Goal: Task Accomplishment & Management: Complete application form

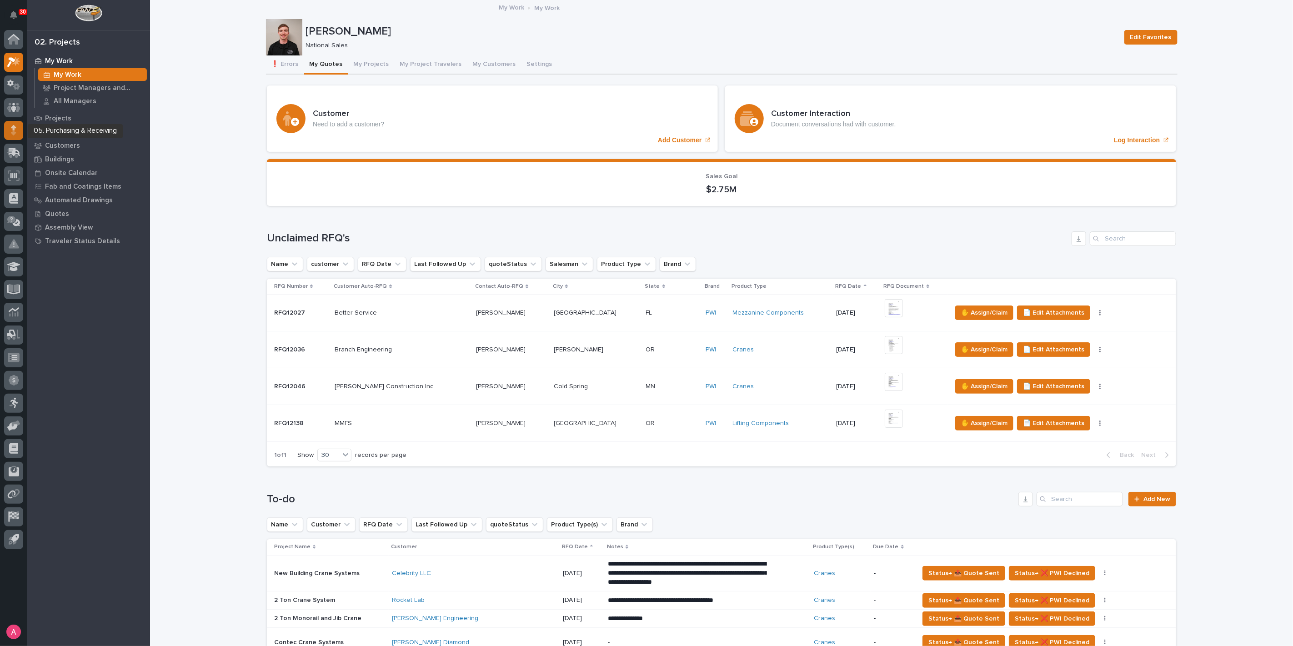
click at [17, 133] on div at bounding box center [13, 130] width 19 height 19
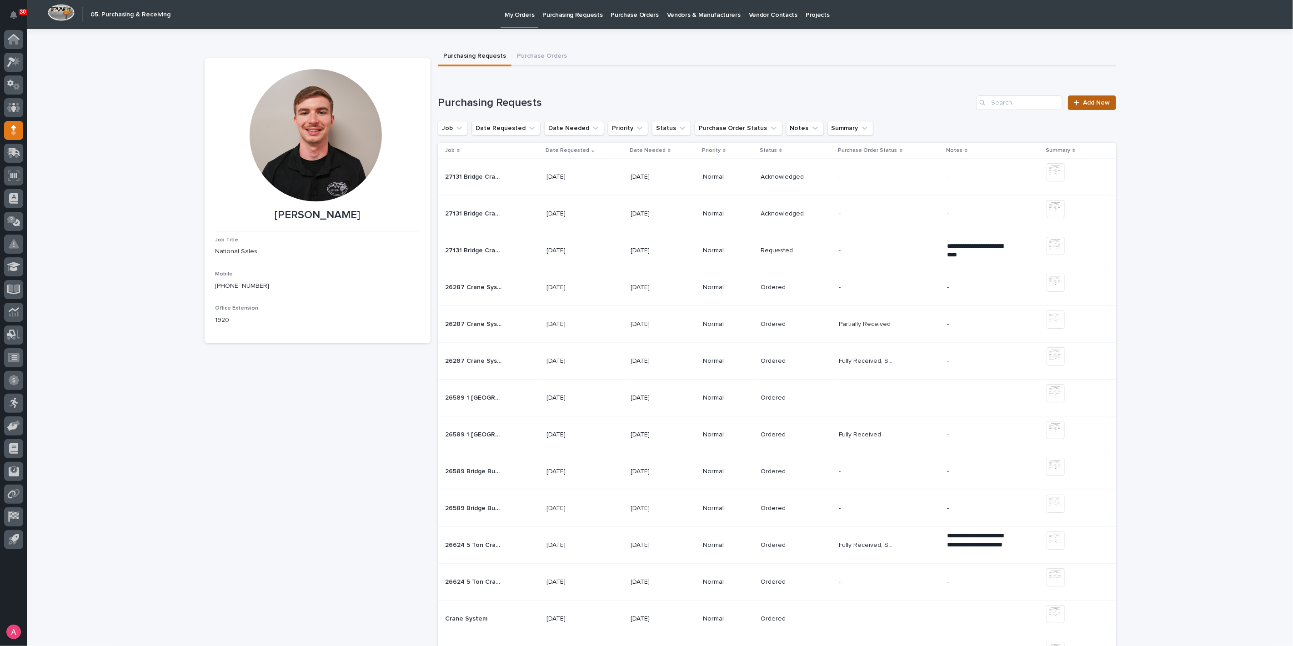
click at [1097, 100] on span "Add New" at bounding box center [1096, 103] width 27 height 6
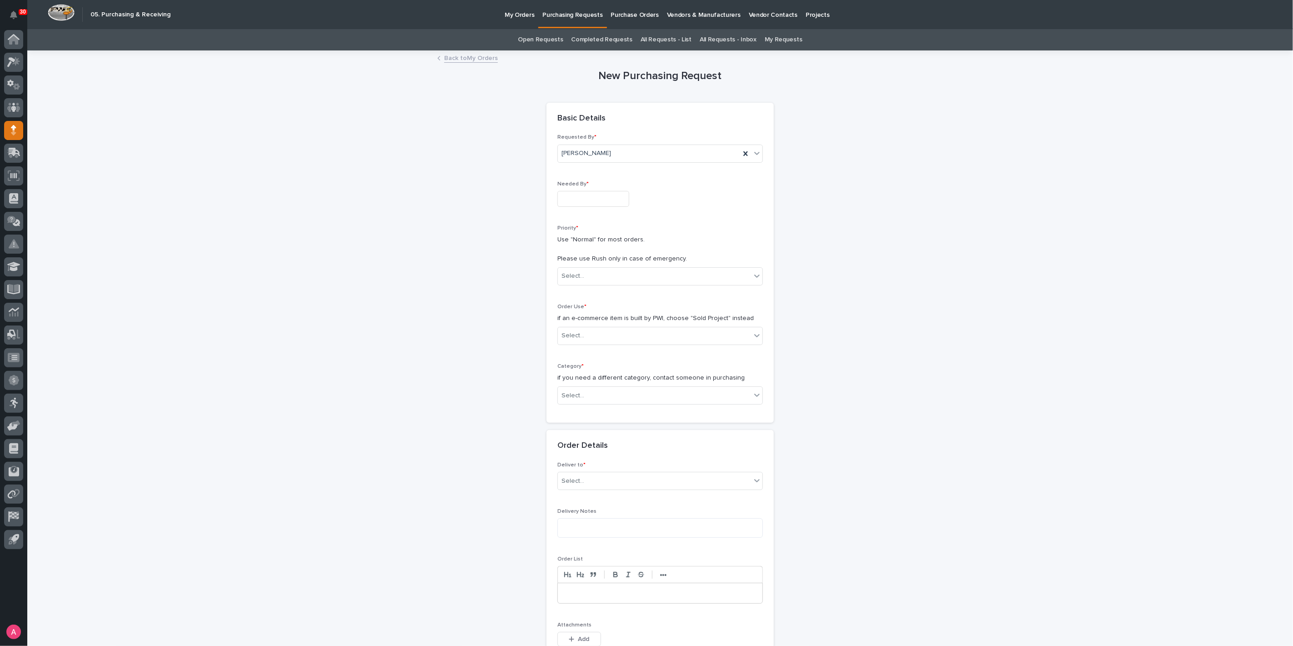
click at [602, 194] on input "text" at bounding box center [593, 199] width 72 height 16
click at [571, 125] on div "16" at bounding box center [569, 124] width 12 height 12
type input "**********"
click at [611, 277] on div "Select..." at bounding box center [654, 276] width 193 height 15
click at [589, 318] on div "Normal" at bounding box center [656, 325] width 205 height 16
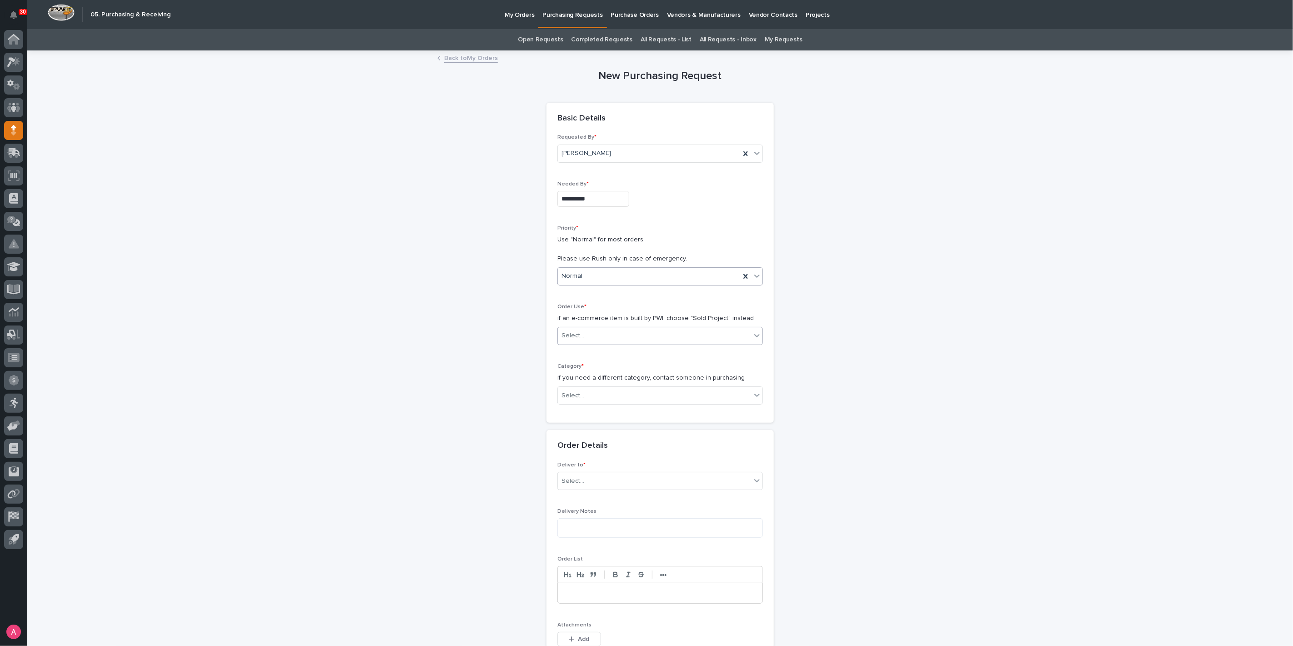
click at [592, 332] on div "Select..." at bounding box center [654, 335] width 193 height 15
drag, startPoint x: 592, startPoint y: 361, endPoint x: 592, endPoint y: 353, distance: 7.3
click at [592, 353] on div "Sold Project" at bounding box center [656, 352] width 205 height 16
click at [602, 398] on div "Select..." at bounding box center [654, 395] width 193 height 15
click at [587, 521] on div "Steel" at bounding box center [656, 523] width 205 height 16
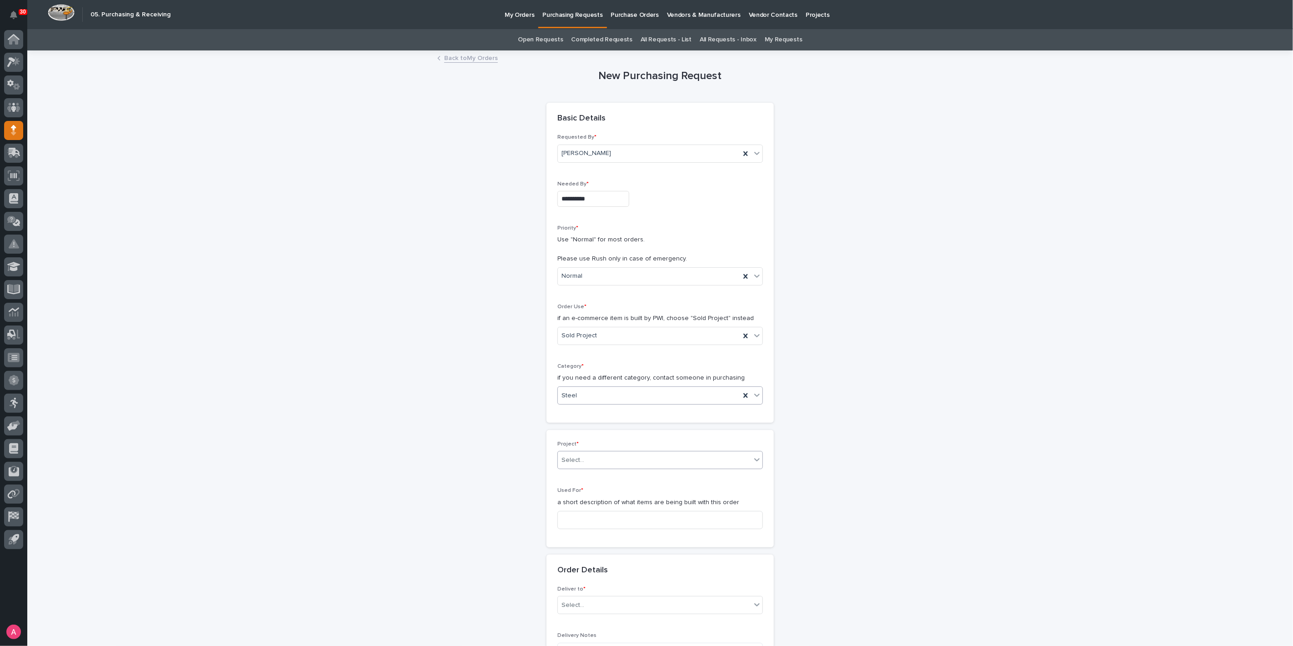
click at [593, 460] on div "Select..." at bounding box center [654, 460] width 193 height 15
type input "*****"
click at [606, 472] on div "26412 - Hoist Zone - Midstate Pipeline Maintenance - 3 Ton Crane System" at bounding box center [656, 476] width 205 height 16
click at [610, 511] on input at bounding box center [659, 520] width 205 height 18
type input "Crane System"
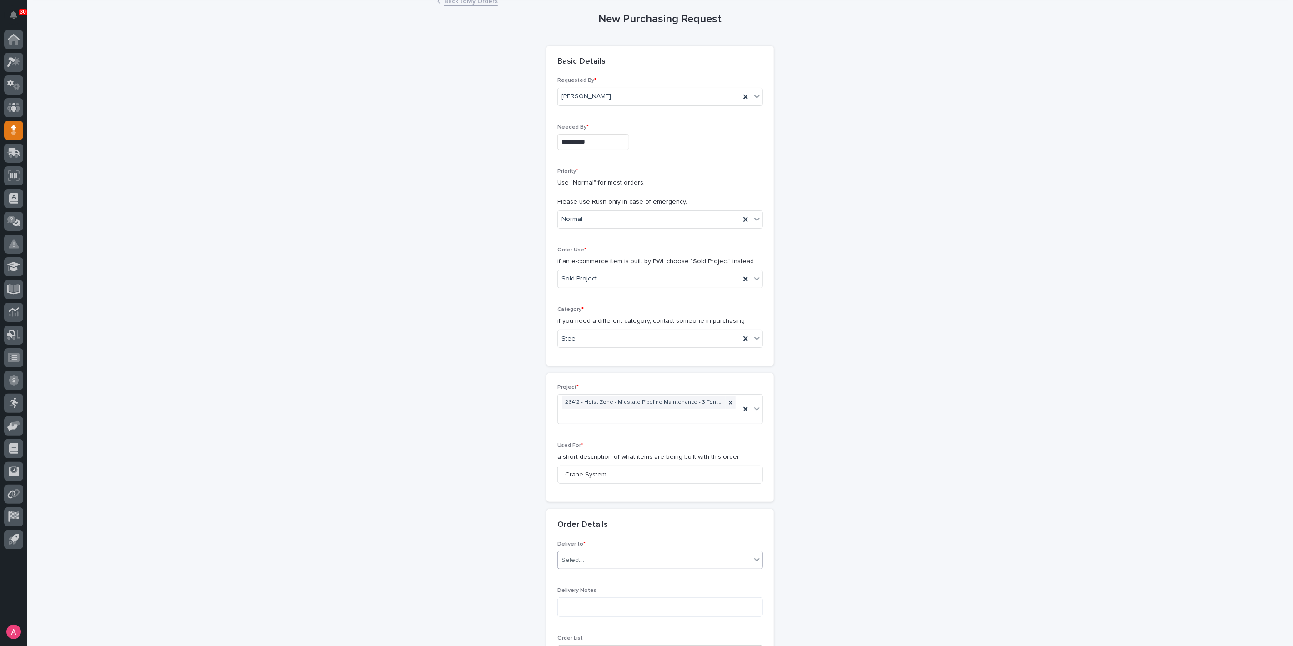
scroll to position [202, 0]
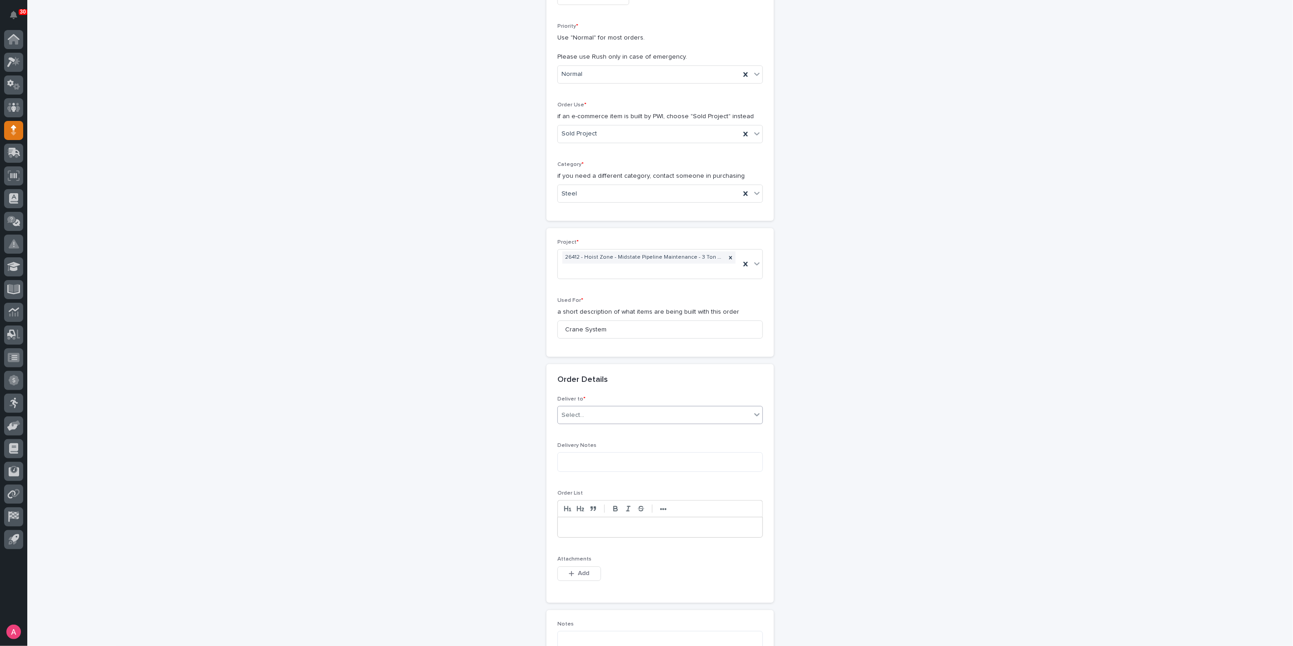
click at [626, 414] on div "Select..." at bounding box center [654, 415] width 193 height 15
click at [593, 432] on div "PWI" at bounding box center [656, 430] width 205 height 16
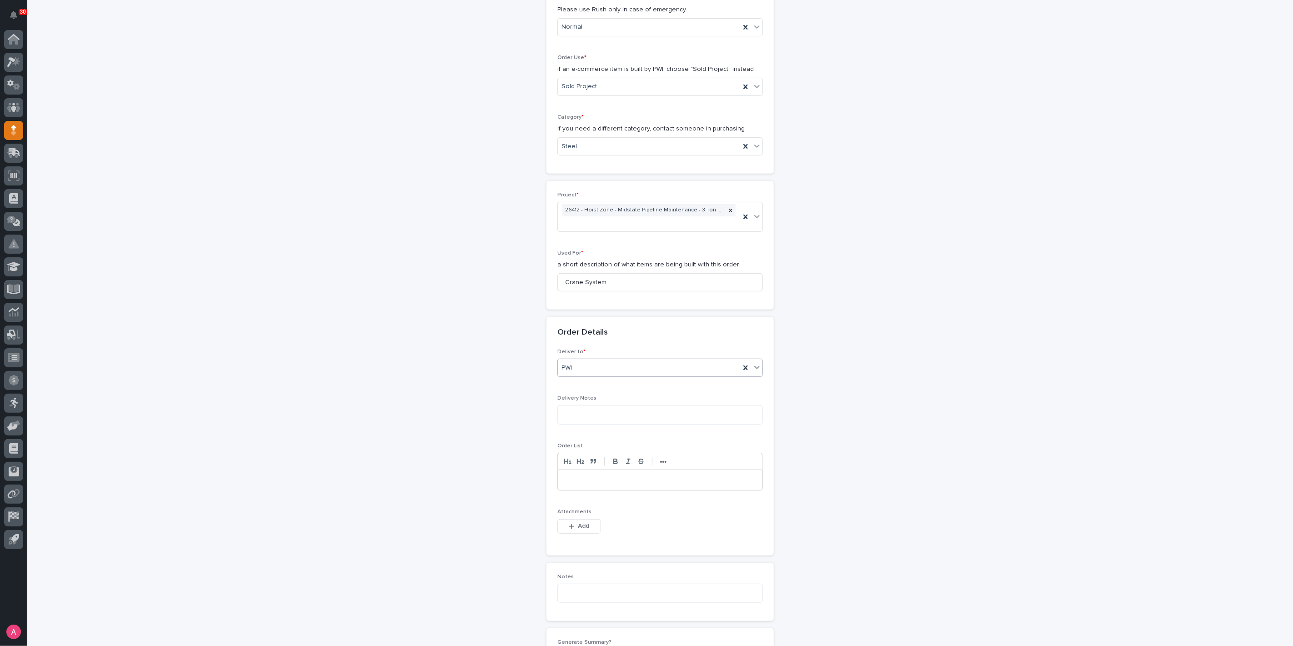
scroll to position [303, 0]
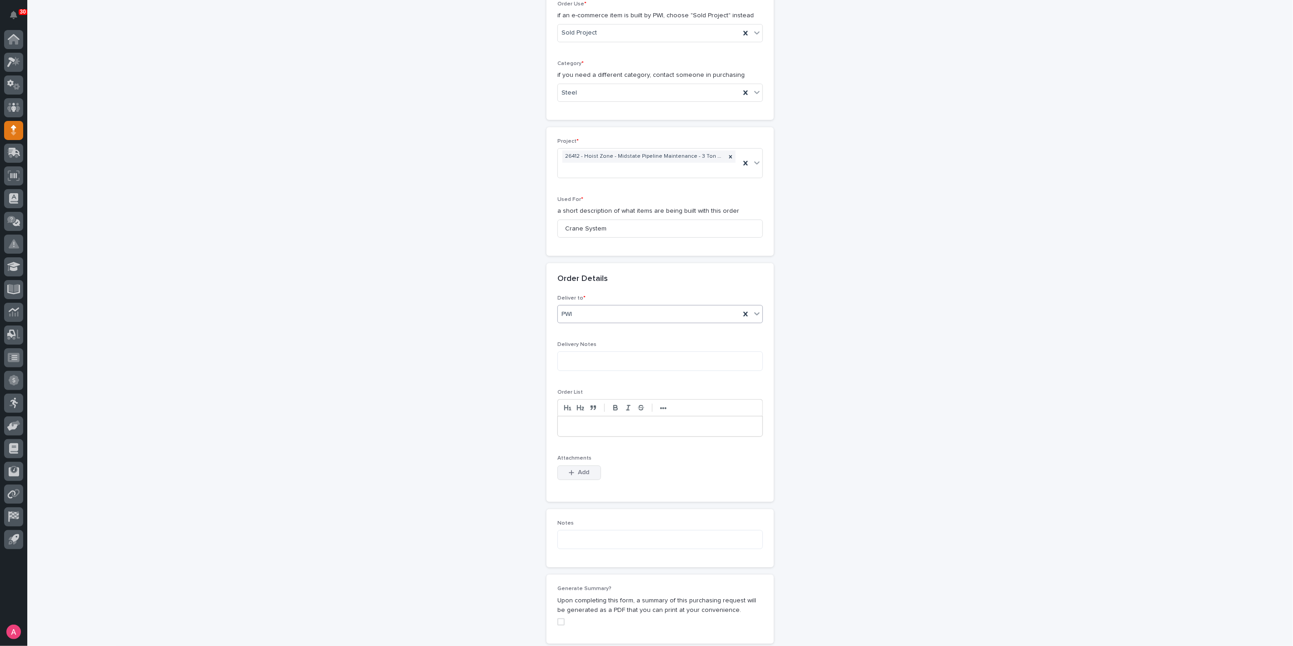
click at [578, 474] on span "Add" at bounding box center [583, 472] width 11 height 8
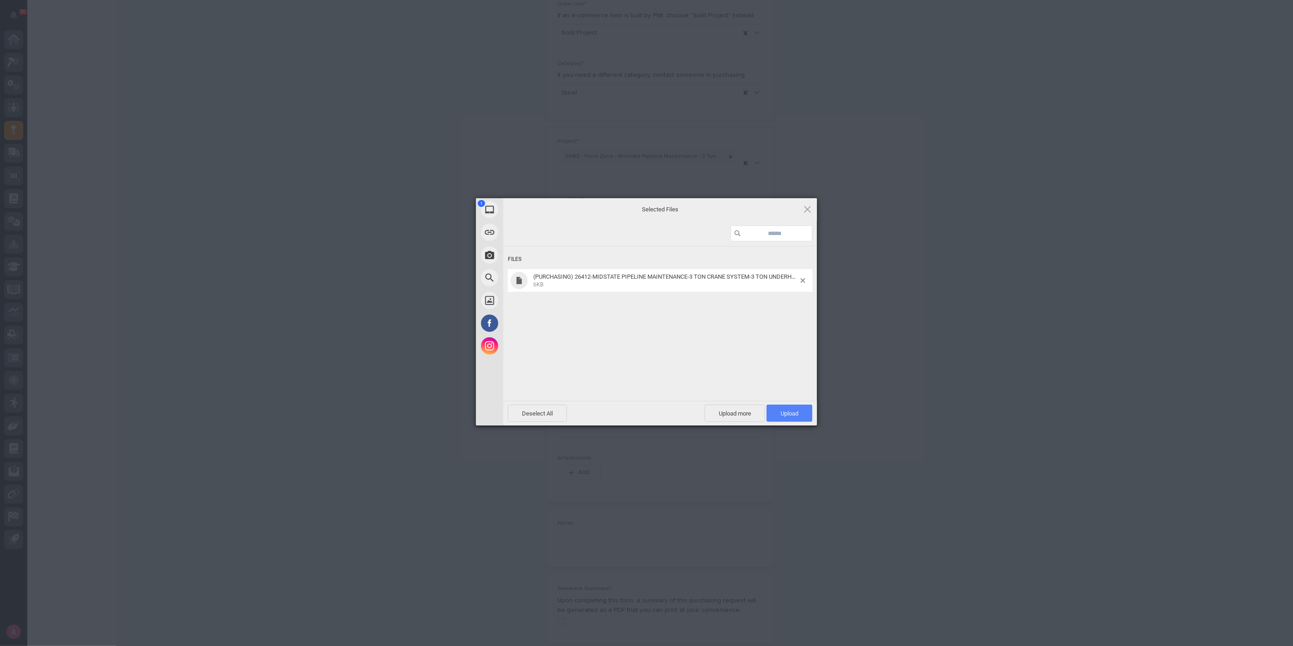
click at [791, 417] on span "Upload 1" at bounding box center [790, 413] width 46 height 17
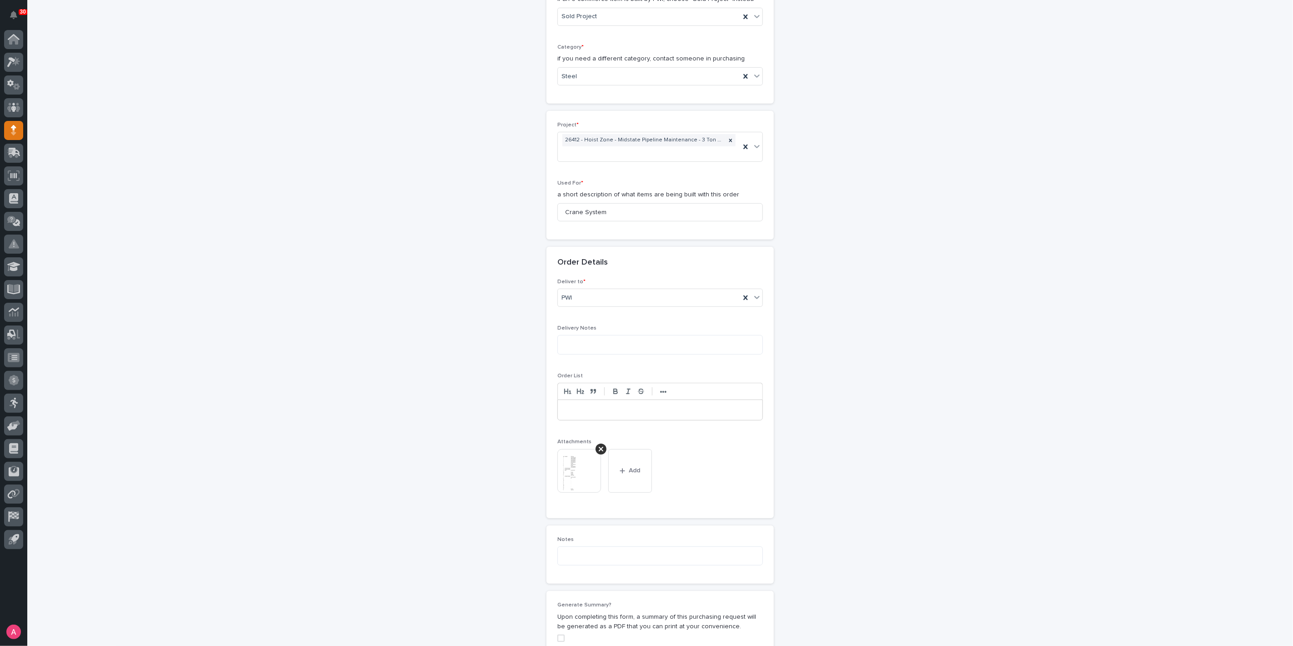
scroll to position [521, 0]
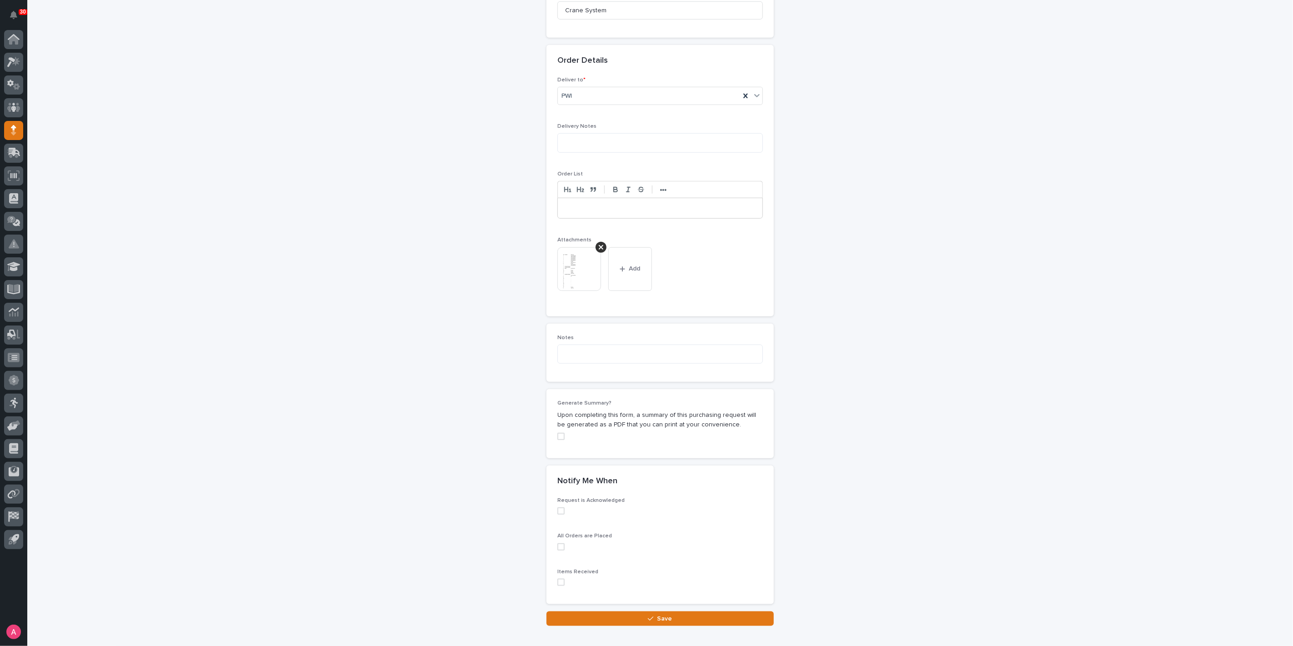
click at [558, 434] on span at bounding box center [560, 436] width 7 height 7
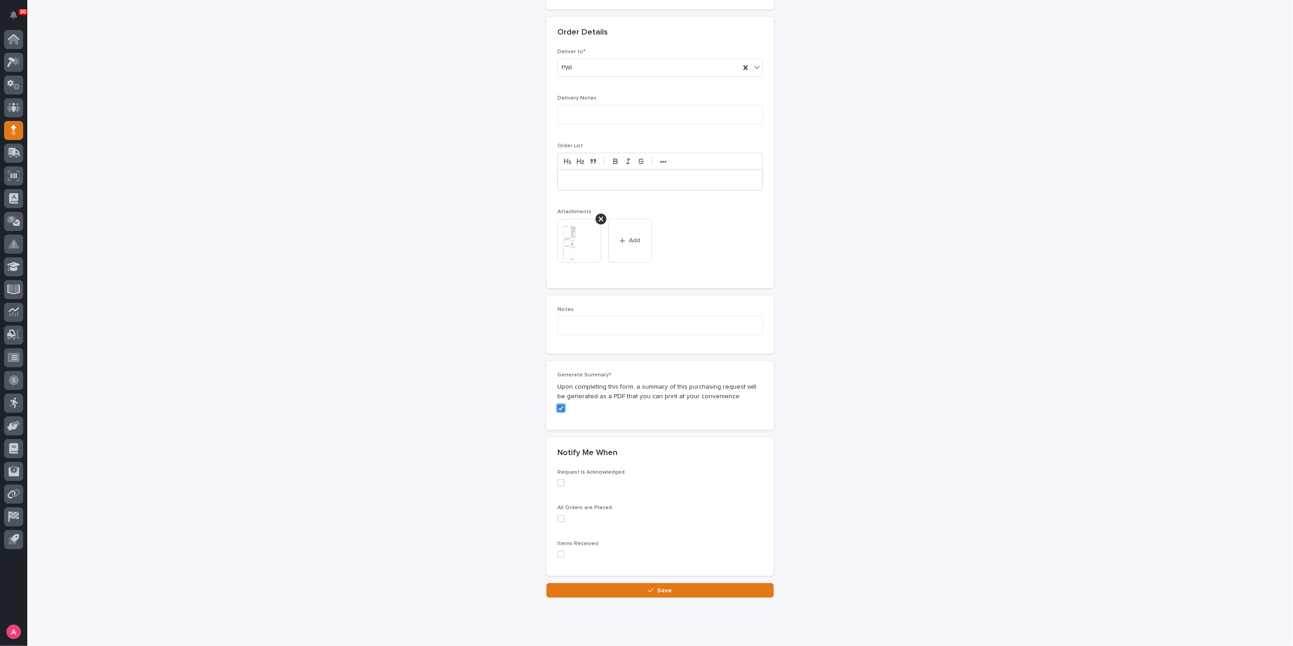
scroll to position [570, 0]
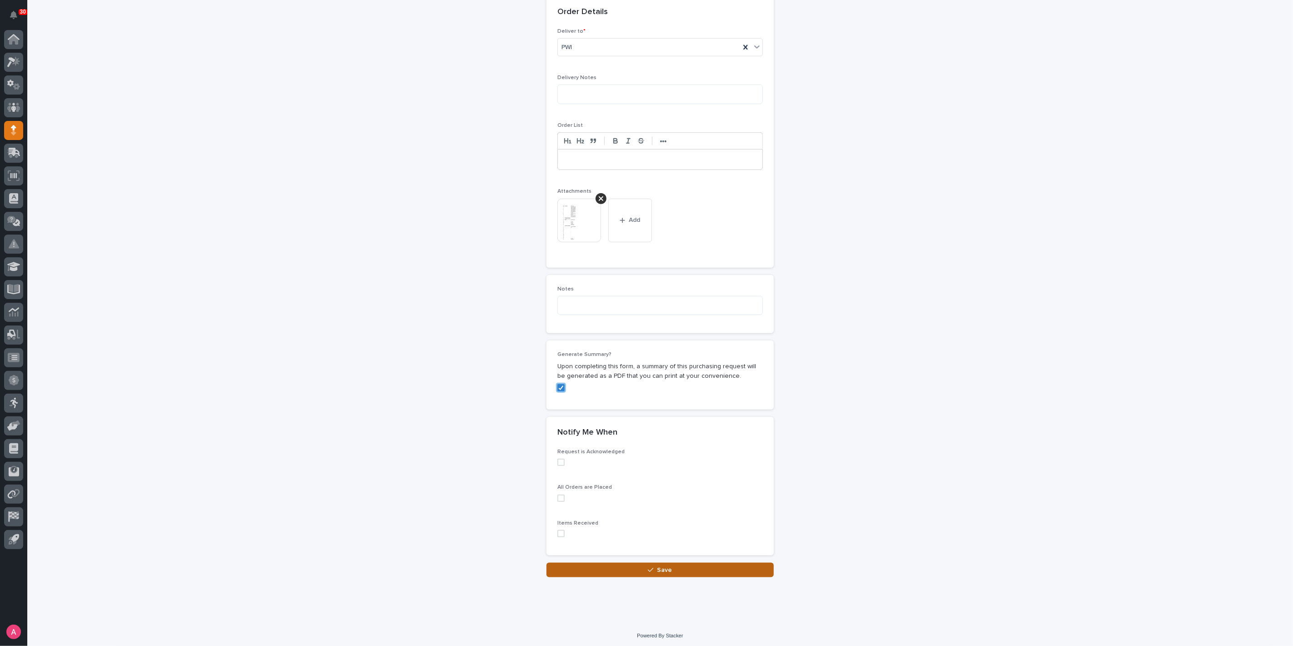
click at [610, 563] on button "Save" at bounding box center [659, 570] width 227 height 15
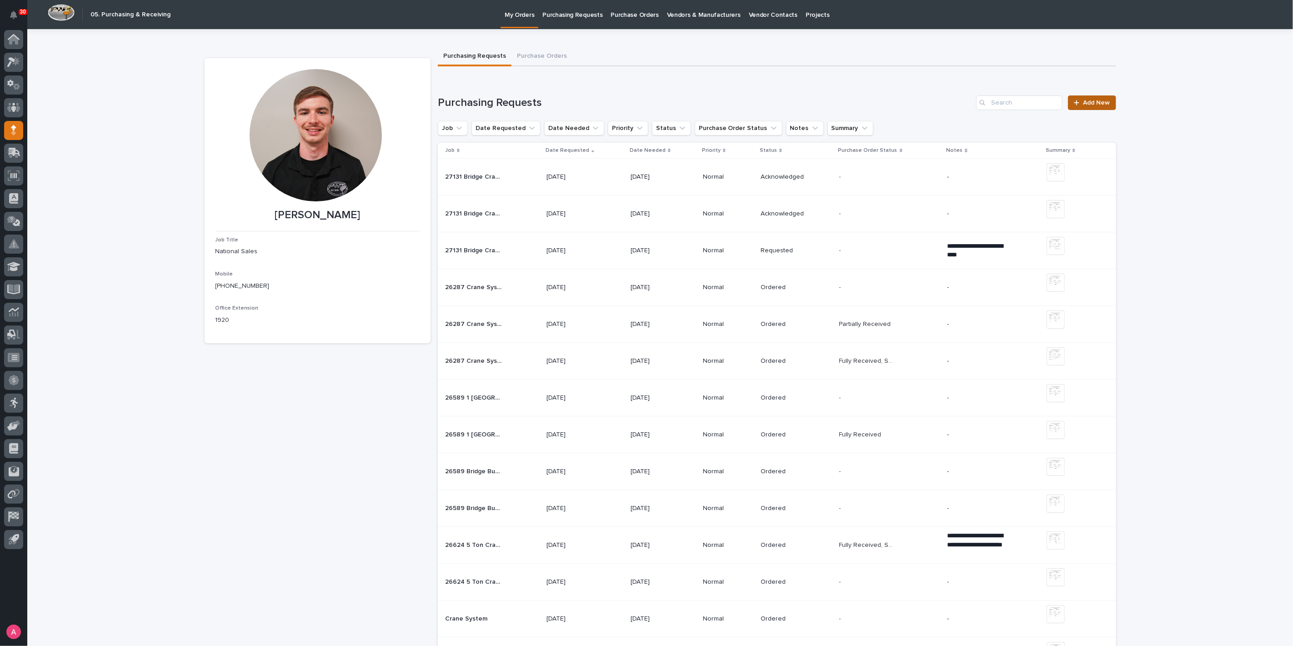
click at [1087, 103] on span "Add New" at bounding box center [1096, 103] width 27 height 6
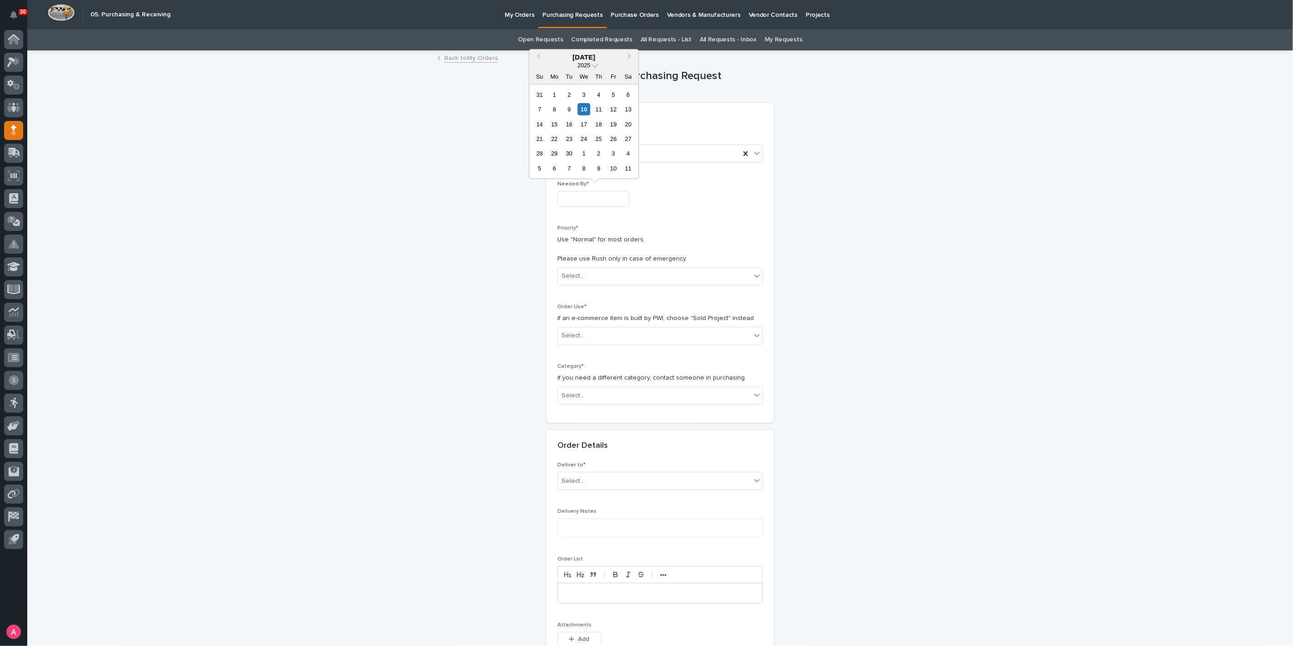
click at [598, 195] on input "text" at bounding box center [593, 199] width 72 height 16
click at [612, 125] on div "19" at bounding box center [613, 124] width 12 height 12
type input "**********"
click at [588, 278] on div "Select..." at bounding box center [654, 276] width 193 height 15
click at [592, 324] on div "Normal" at bounding box center [656, 325] width 205 height 16
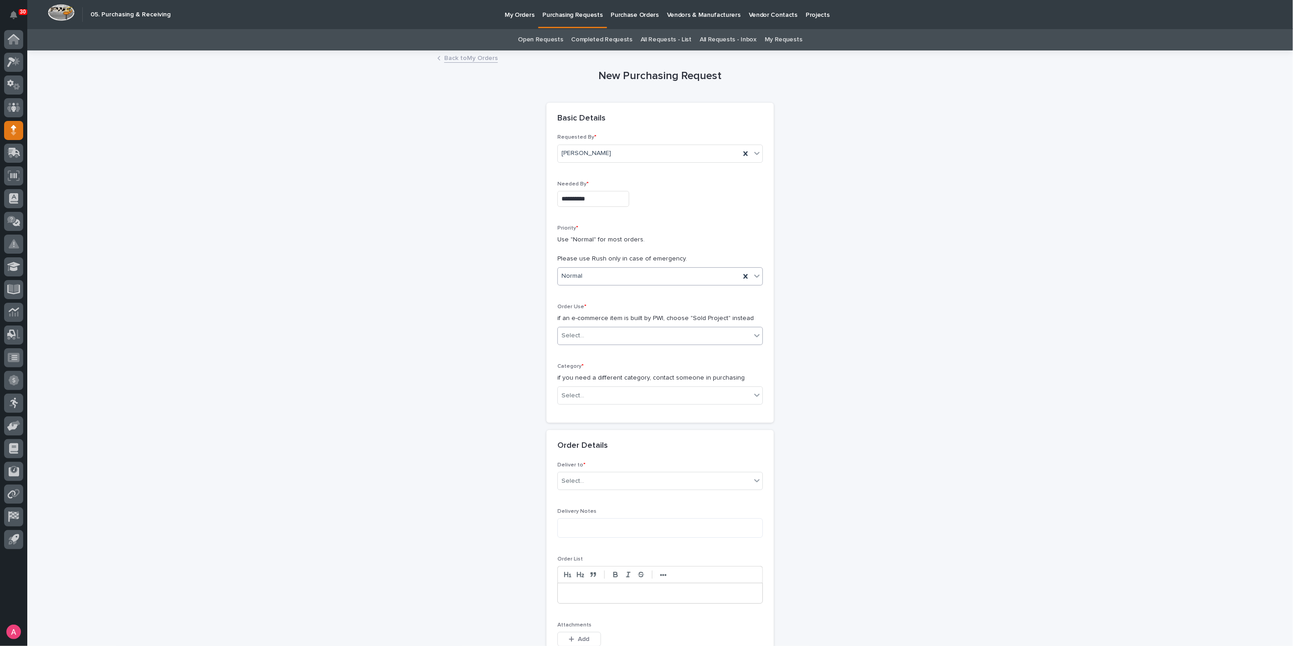
click at [592, 333] on div "Select..." at bounding box center [654, 335] width 193 height 15
click at [596, 352] on div "Sold Project" at bounding box center [656, 352] width 205 height 16
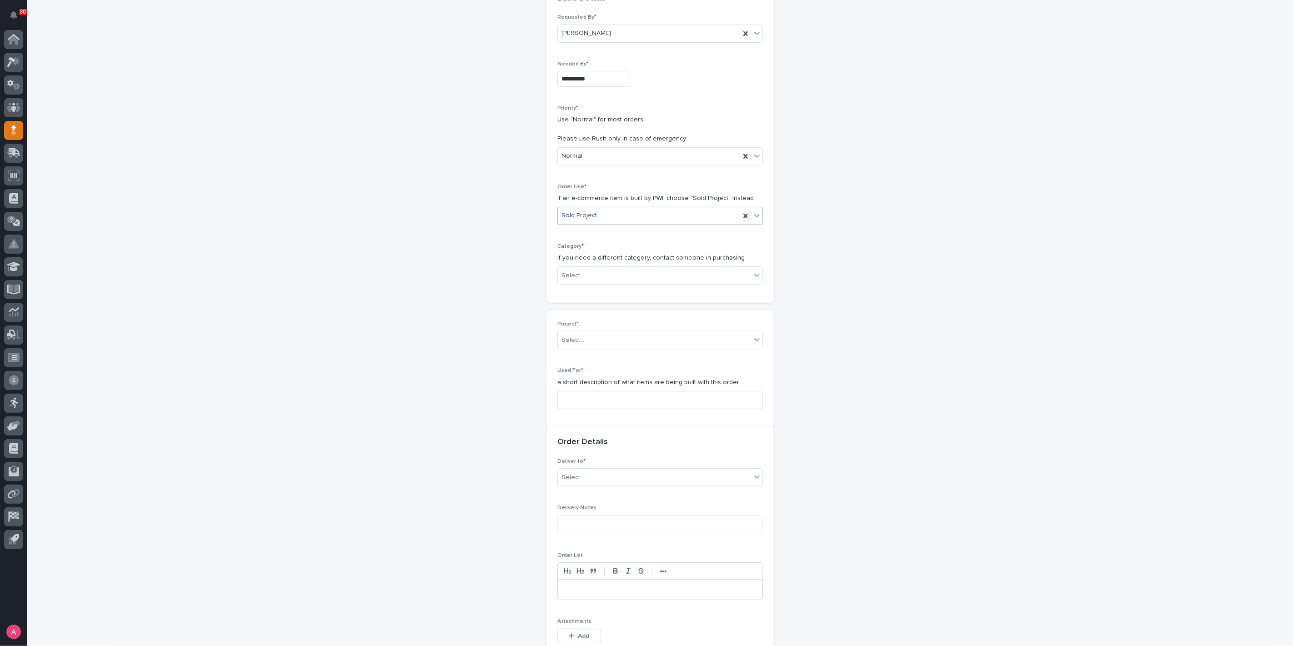
scroll to position [129, 0]
click at [593, 271] on div "Select..." at bounding box center [654, 267] width 193 height 15
drag, startPoint x: 591, startPoint y: 369, endPoint x: 593, endPoint y: 358, distance: 11.5
click at [593, 358] on div "Parts & Hardware" at bounding box center [656, 362] width 205 height 16
click at [599, 326] on div "Select..." at bounding box center [654, 331] width 193 height 15
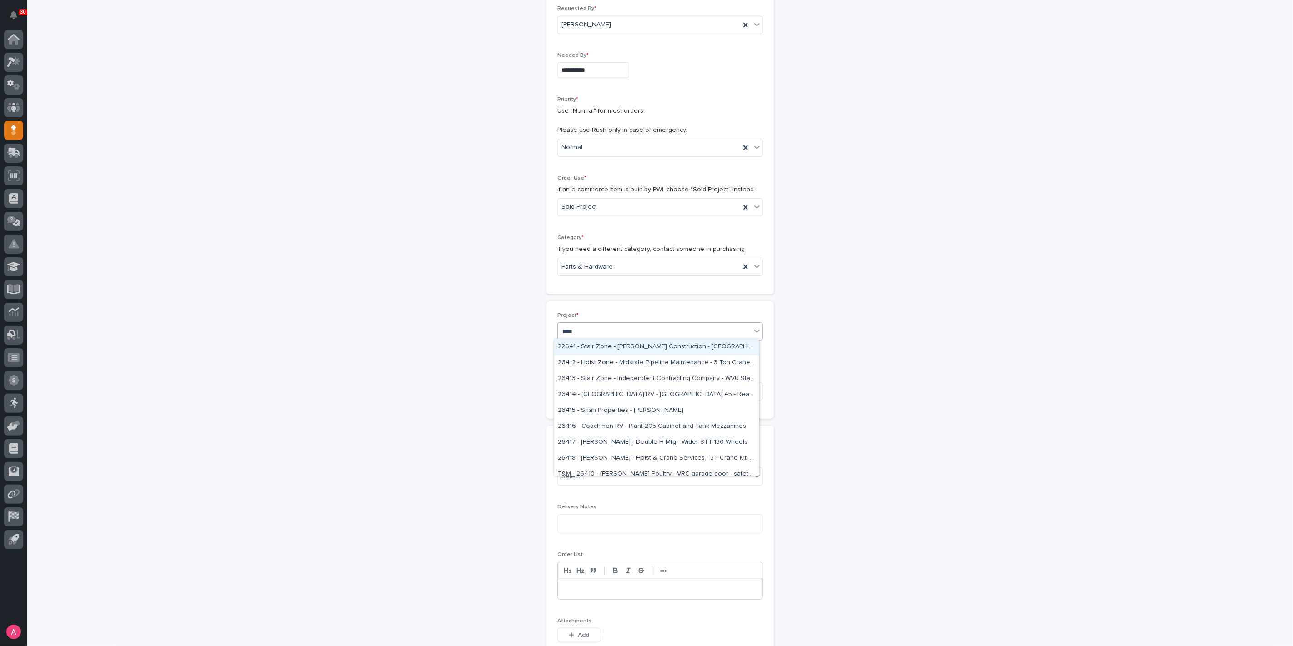
type input "*****"
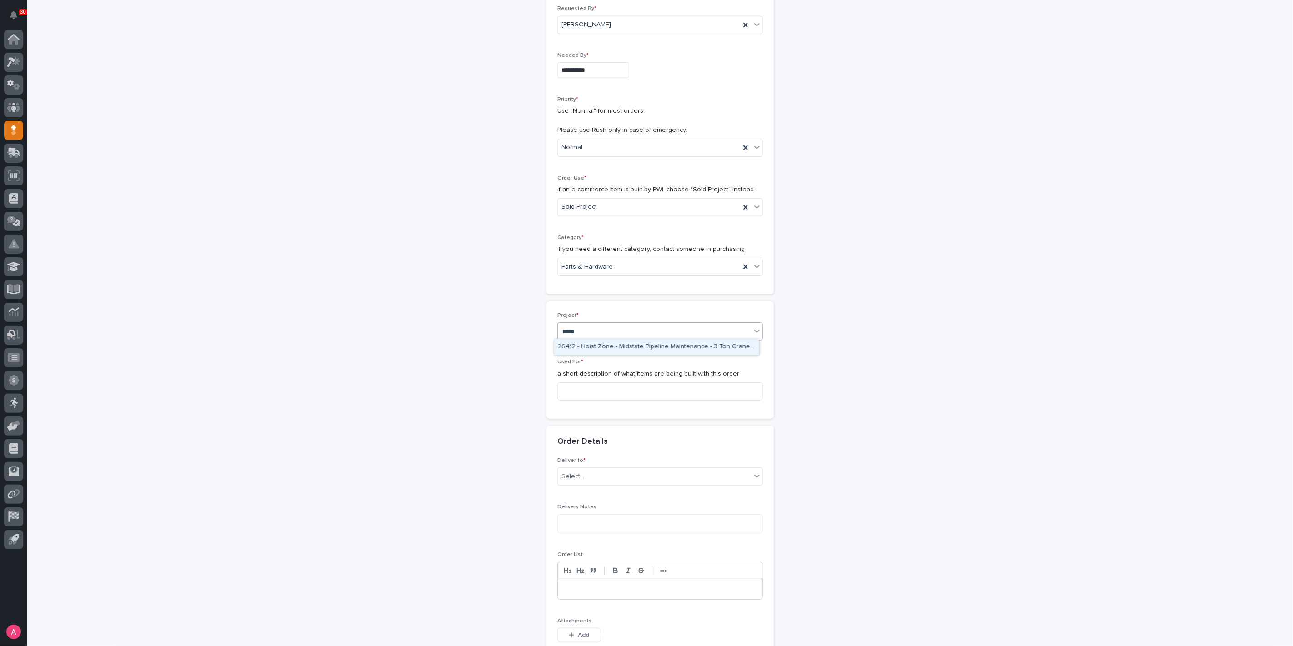
click at [622, 345] on div "26412 - Hoist Zone - Midstate Pipeline Maintenance - 3 Ton Crane System" at bounding box center [656, 347] width 205 height 16
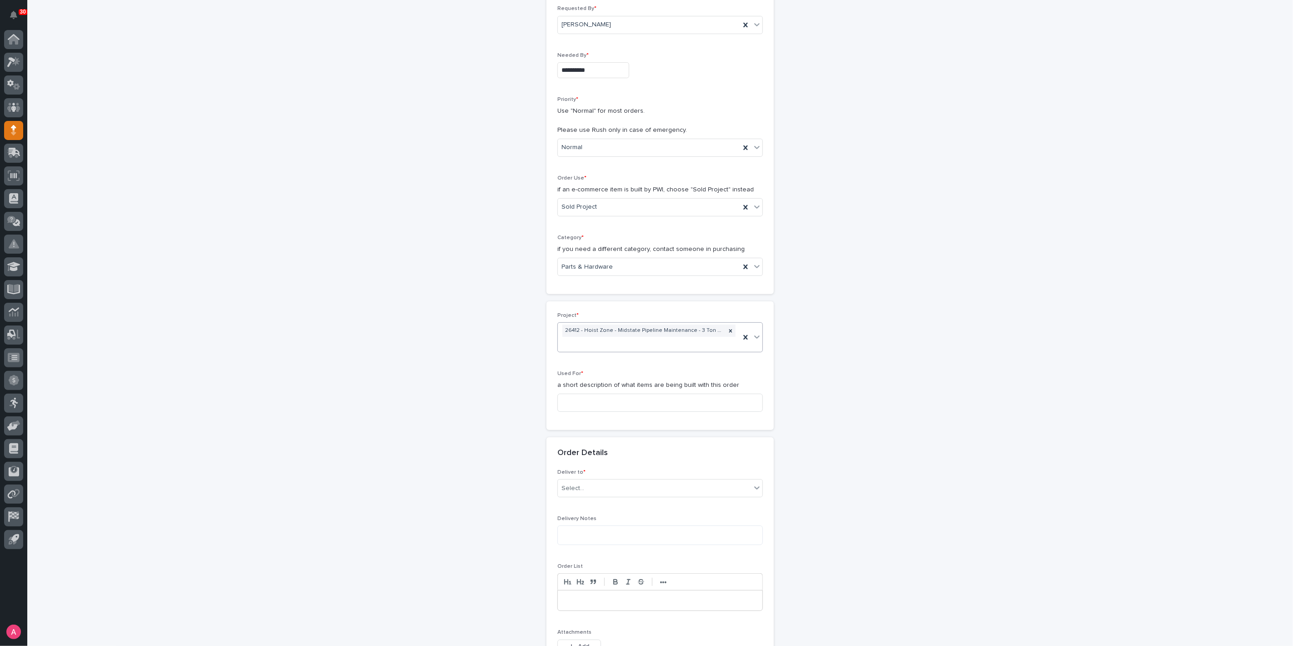
scroll to position [135, 0]
click at [616, 394] on input at bounding box center [659, 397] width 205 height 18
type input "Crane System"
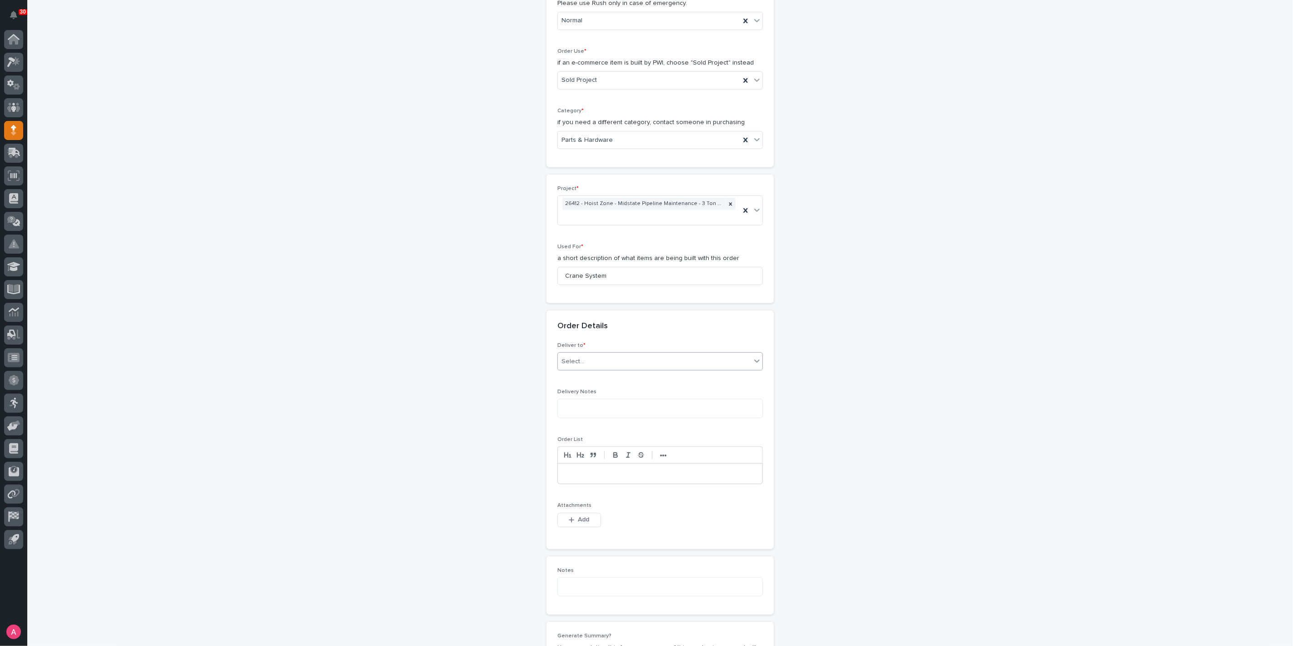
scroll to position [336, 0]
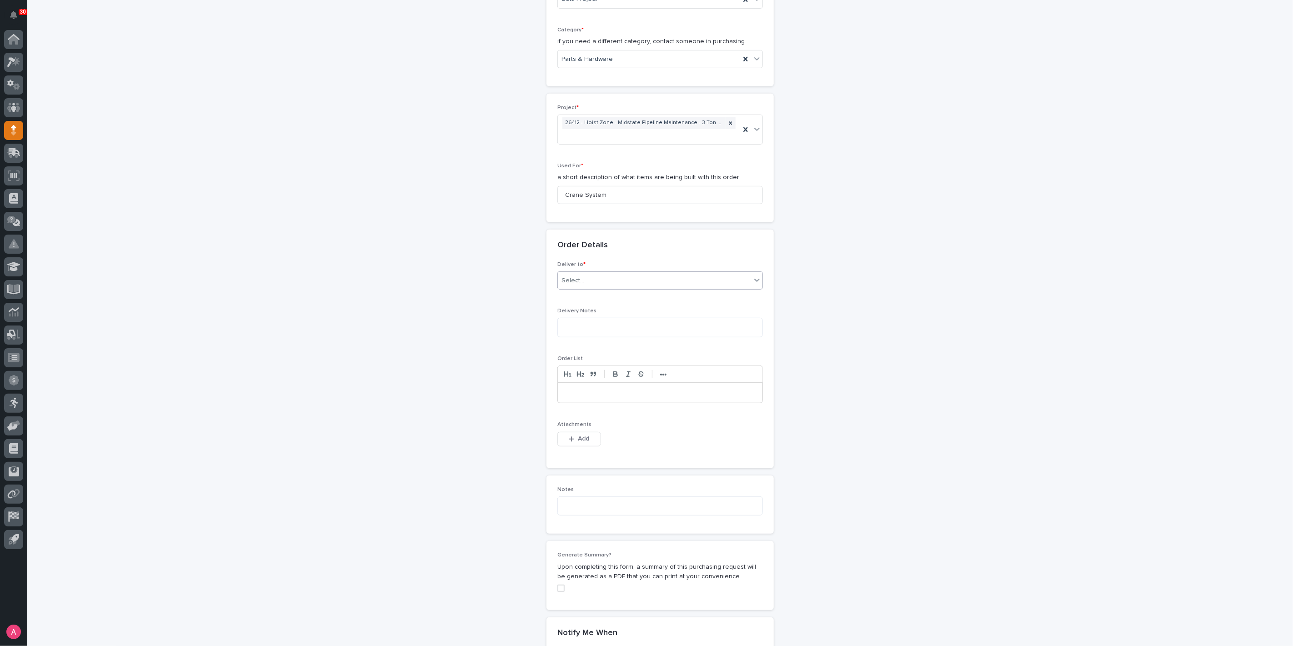
click at [603, 273] on div "Select..." at bounding box center [654, 280] width 193 height 15
click at [594, 293] on div "PWI" at bounding box center [656, 296] width 205 height 16
click at [582, 435] on span "Add" at bounding box center [583, 439] width 11 height 8
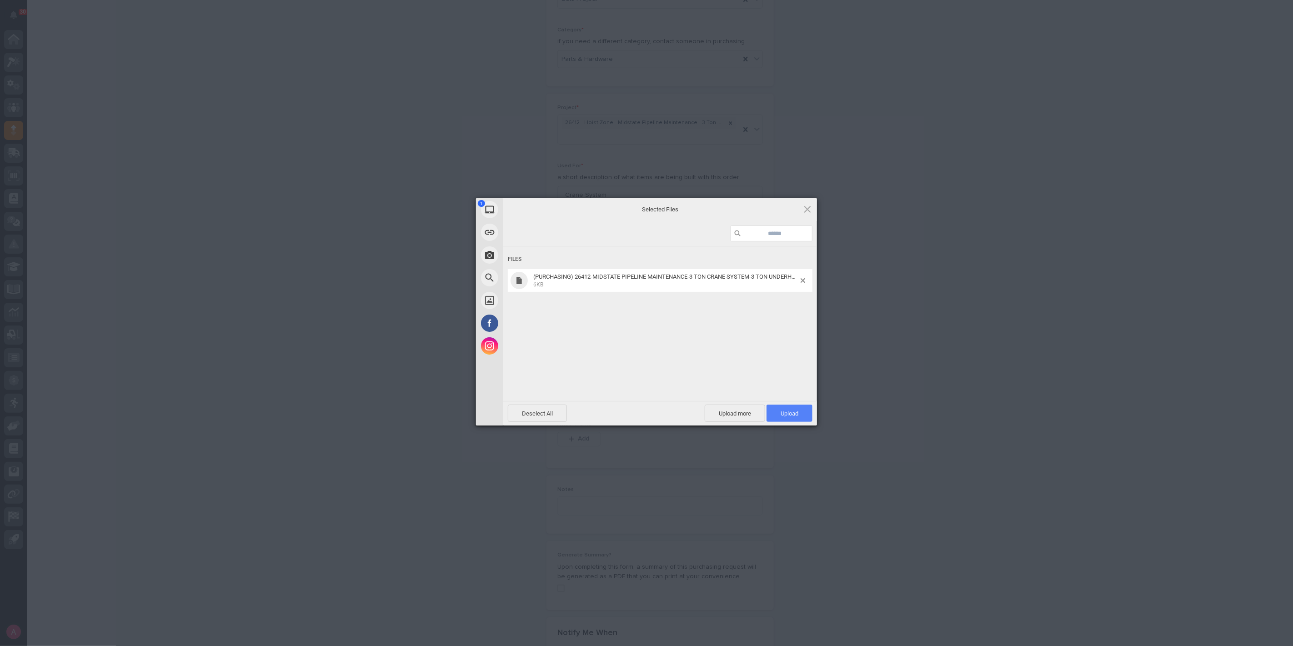
click at [786, 405] on span "Upload 1" at bounding box center [790, 413] width 46 height 17
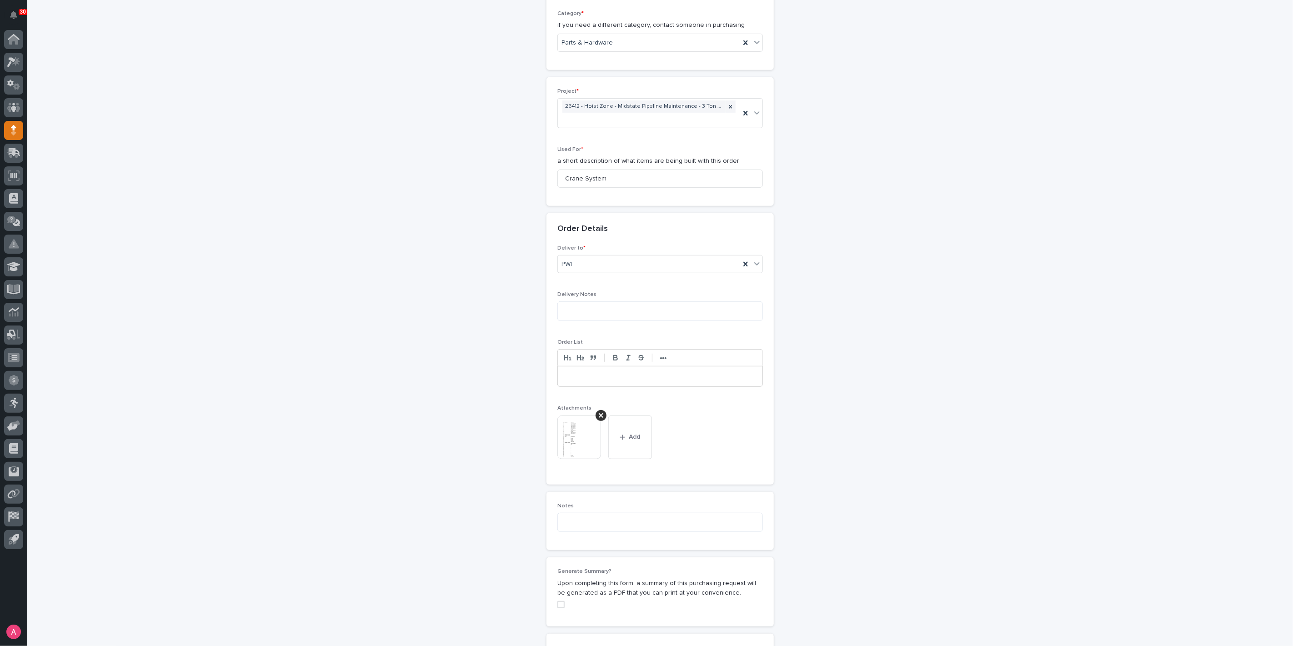
scroll to position [504, 0]
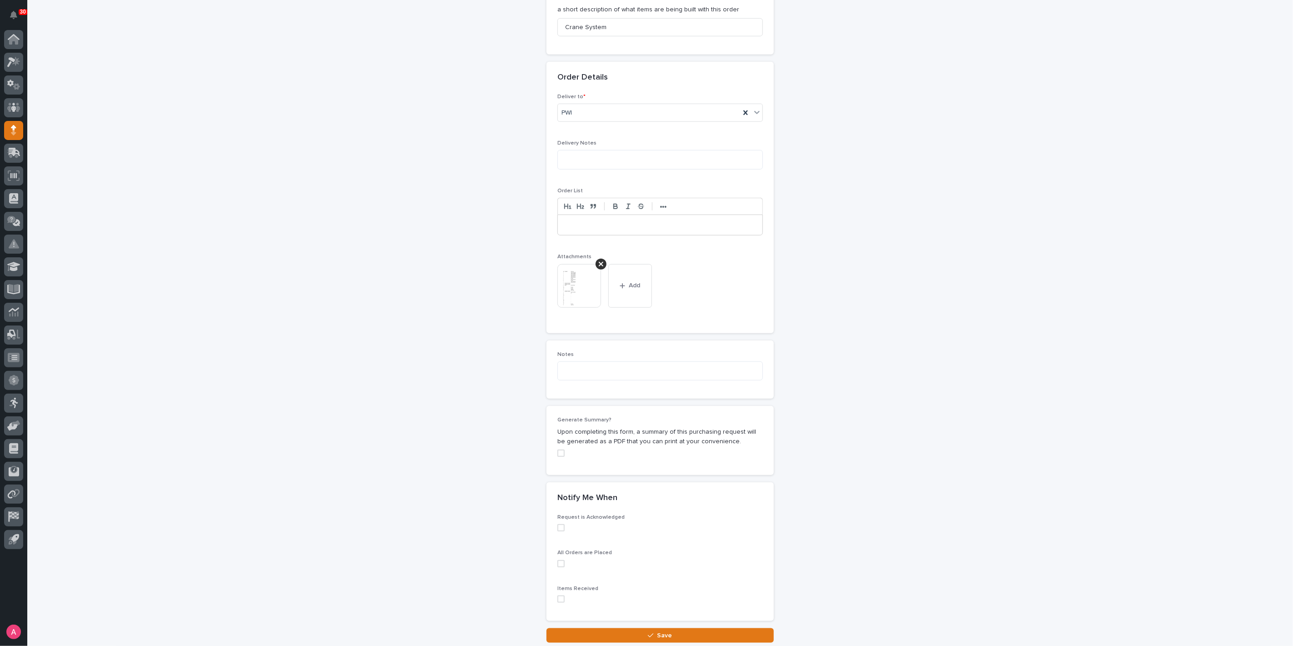
click at [553, 447] on div "Generate Summary? Upon completing this form, a summary of this purchasing reque…" at bounding box center [659, 440] width 227 height 69
click at [557, 451] on span at bounding box center [560, 453] width 7 height 7
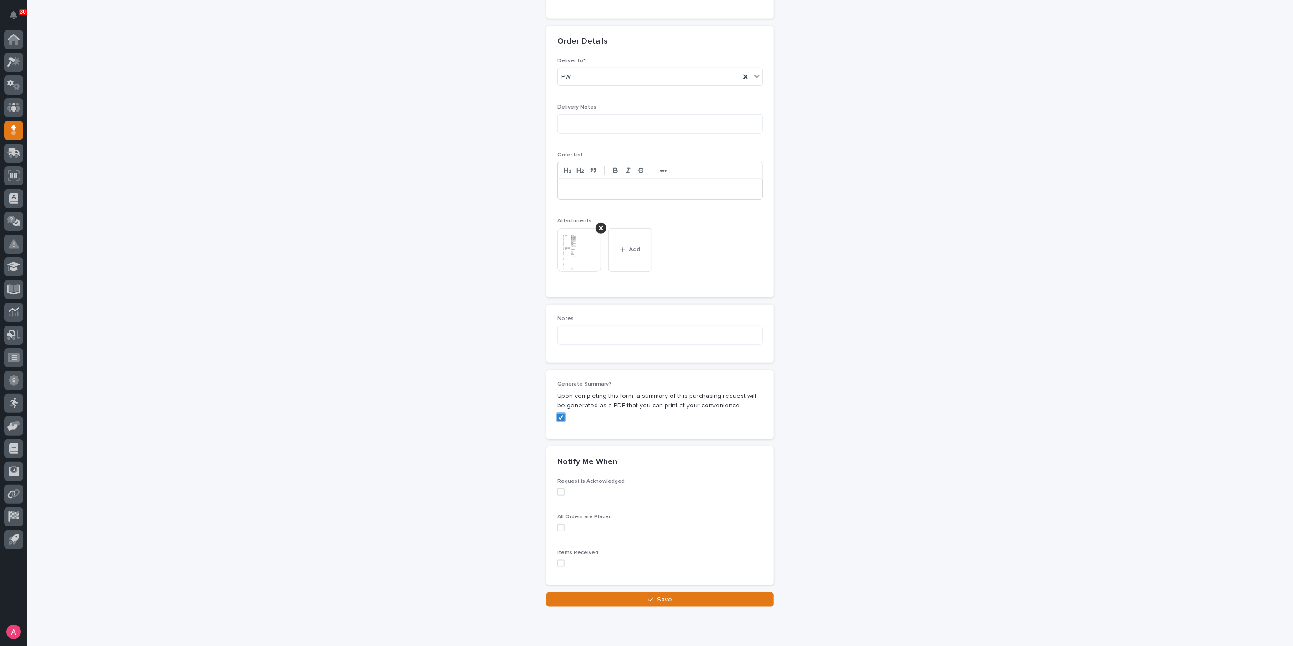
scroll to position [570, 0]
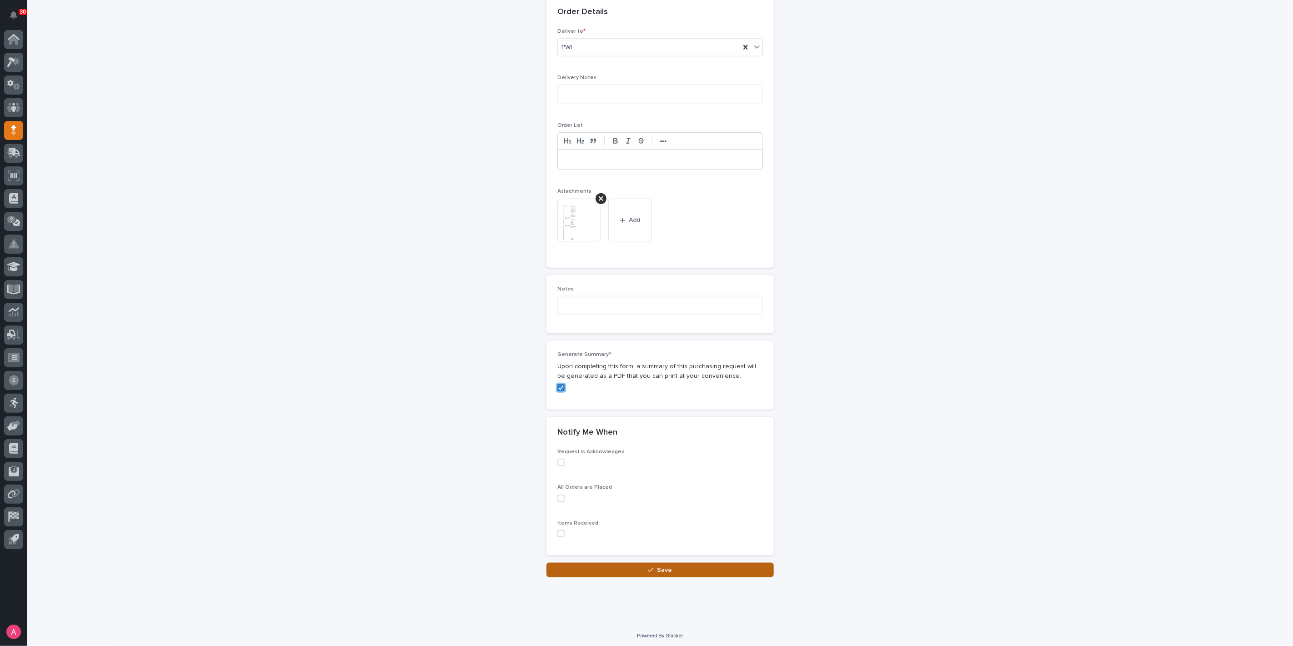
click at [702, 567] on button "Save" at bounding box center [659, 570] width 227 height 15
